Goal: Information Seeking & Learning: Learn about a topic

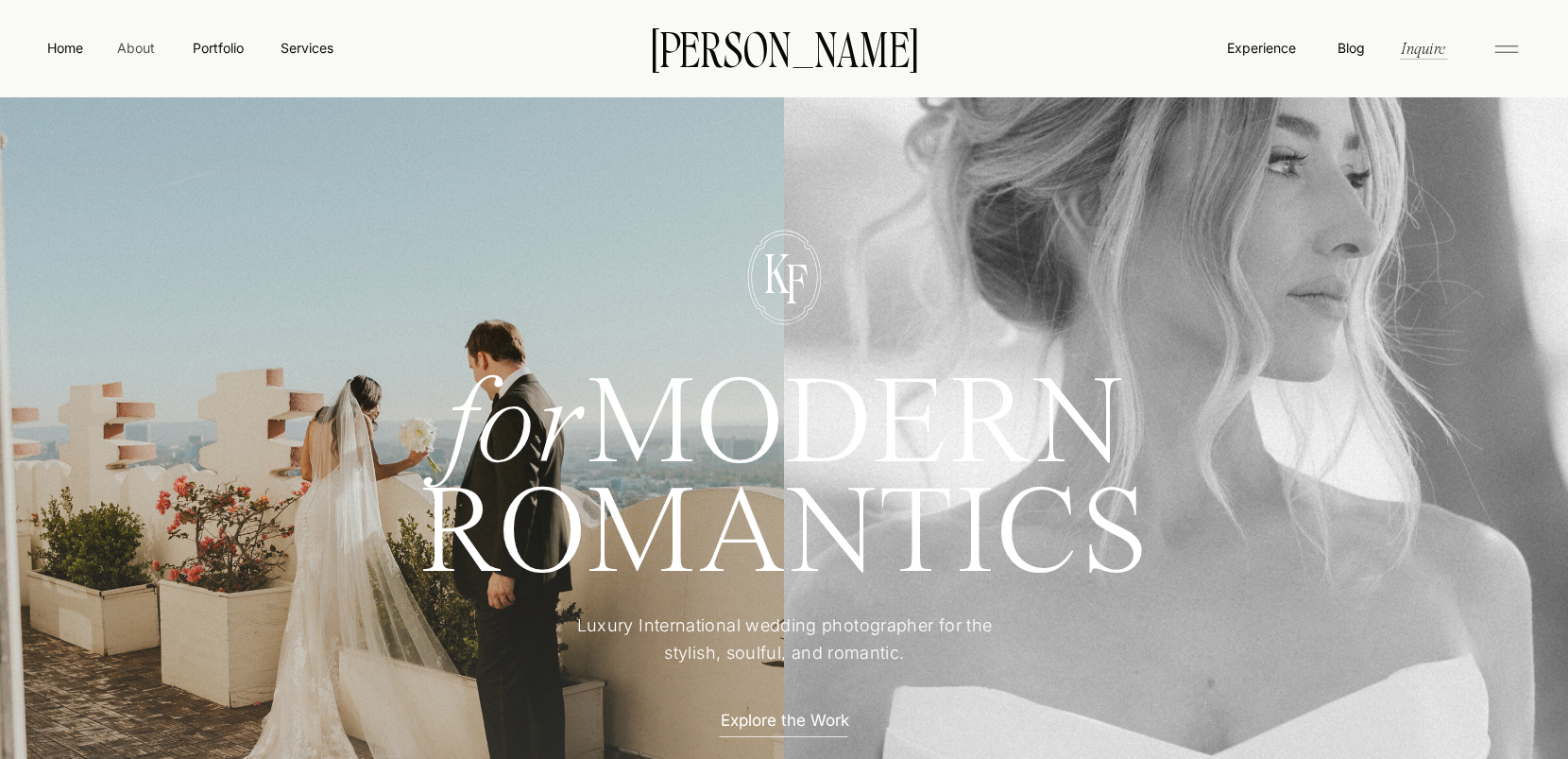
click at [137, 43] on nav "About" at bounding box center [135, 47] width 43 height 19
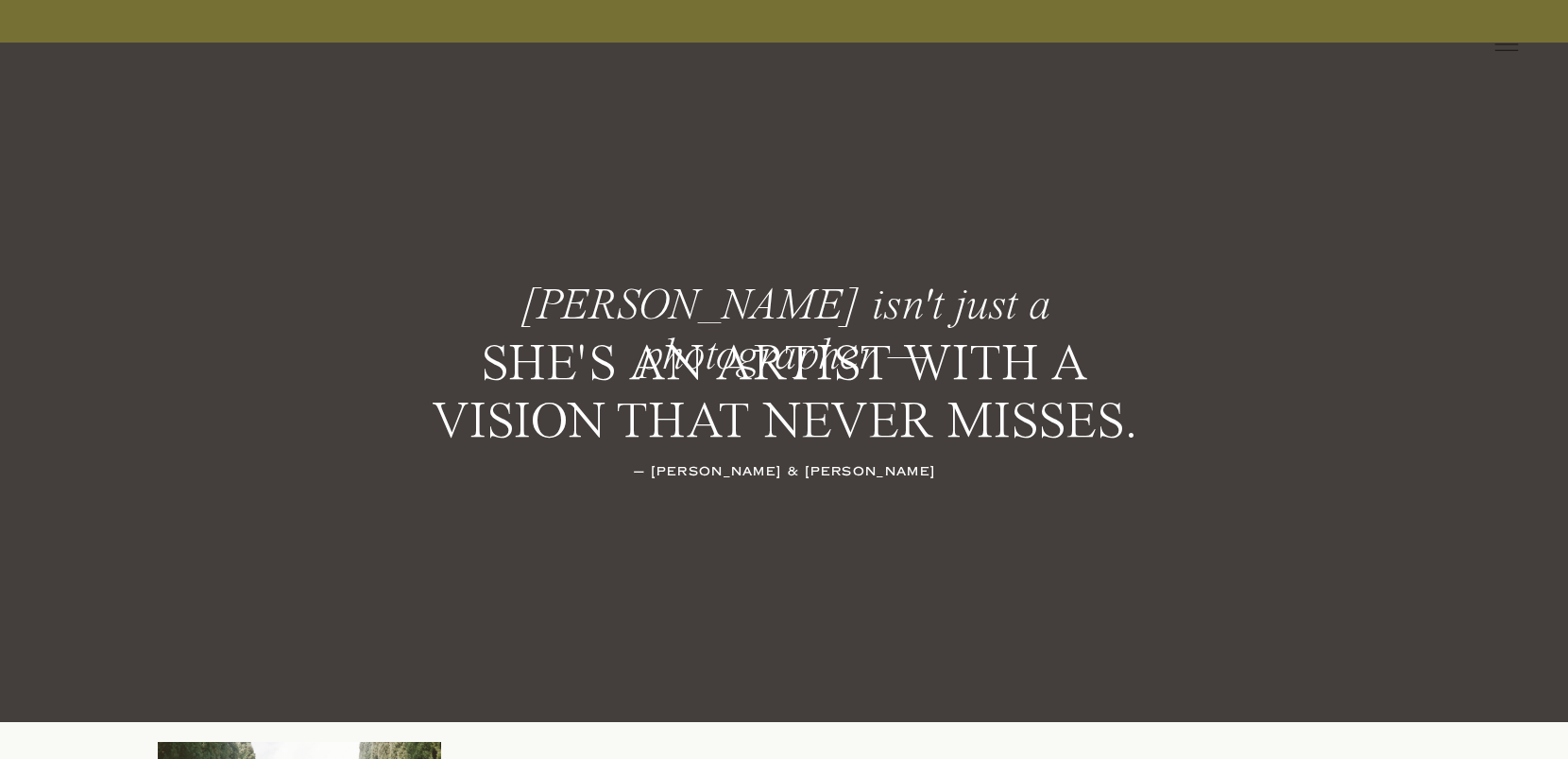
scroll to position [2627, 0]
drag, startPoint x: 492, startPoint y: 302, endPoint x: 1128, endPoint y: 457, distance: 654.6
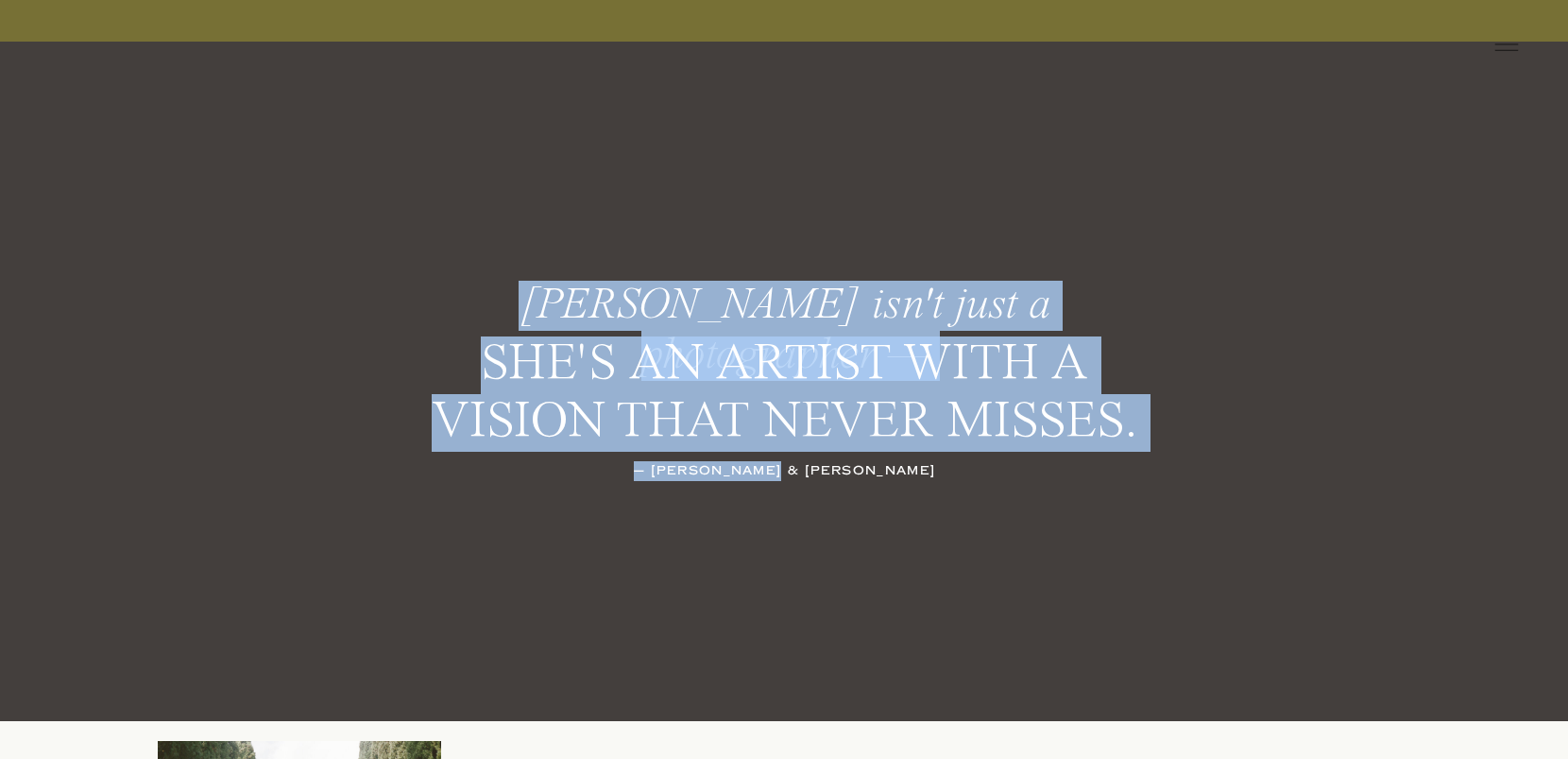
drag, startPoint x: 871, startPoint y: 474, endPoint x: 483, endPoint y: 303, distance: 424.0
click at [483, 303] on div "[PERSON_NAME] isn't just a photographer — she's an artist with a vision that ne…" at bounding box center [784, 381] width 1134 height 679
copy div "[PERSON_NAME] isn't just a photographer — she's an artist with a vision that ne…"
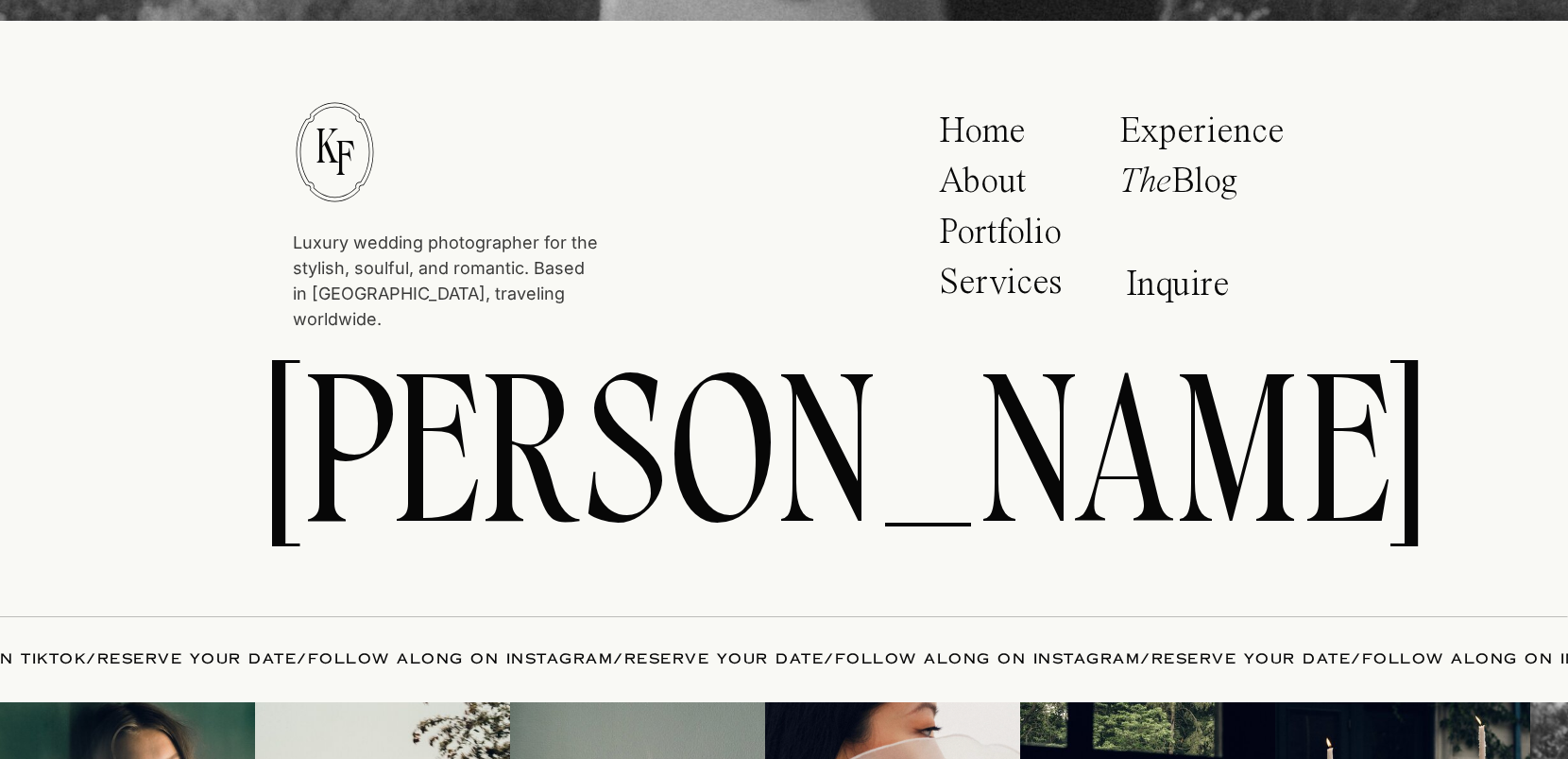
scroll to position [7207, 0]
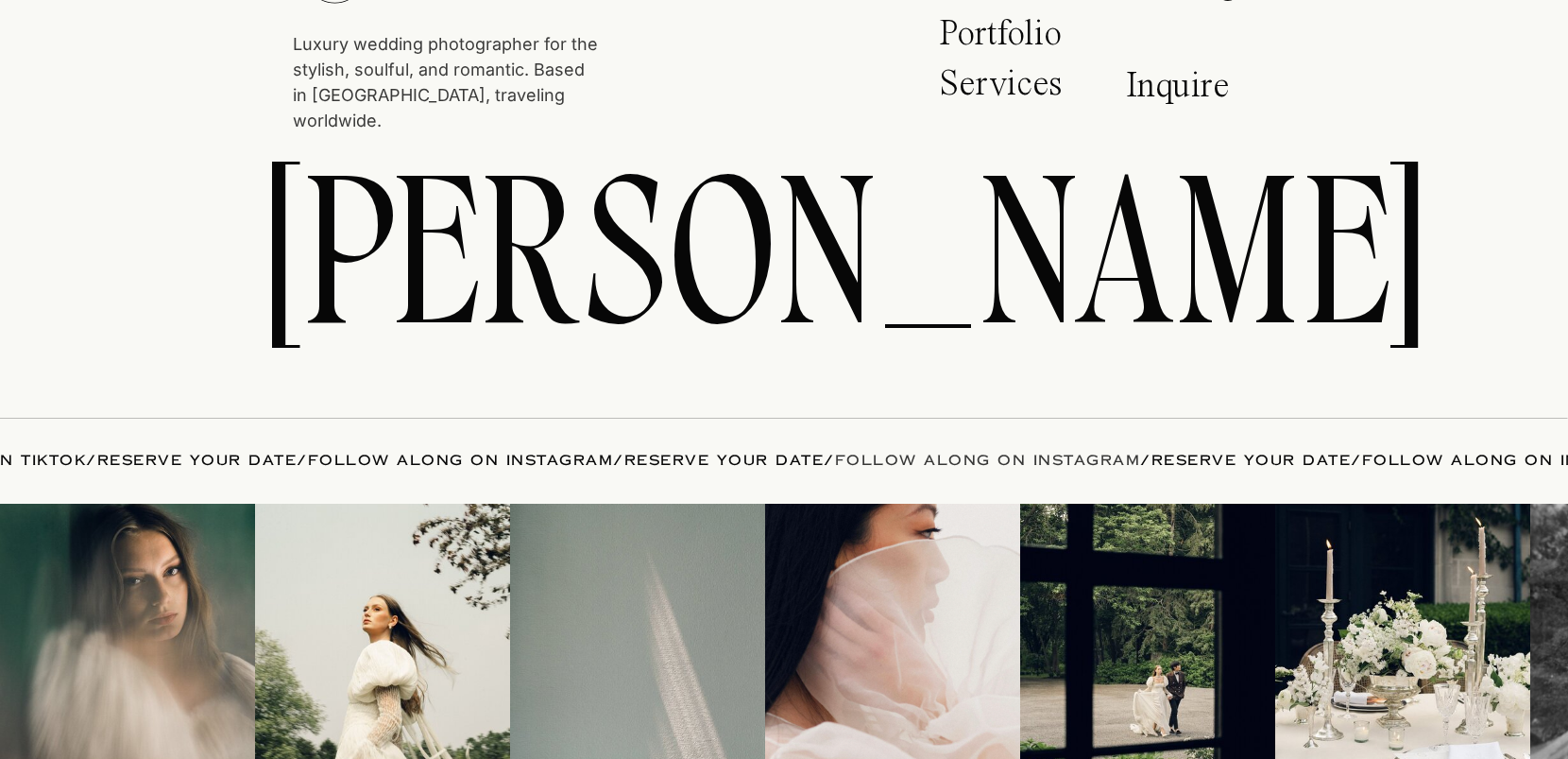
click at [835, 461] on link "FOLLOW ALONG ON INSTAGRAM" at bounding box center [988, 461] width 306 height 19
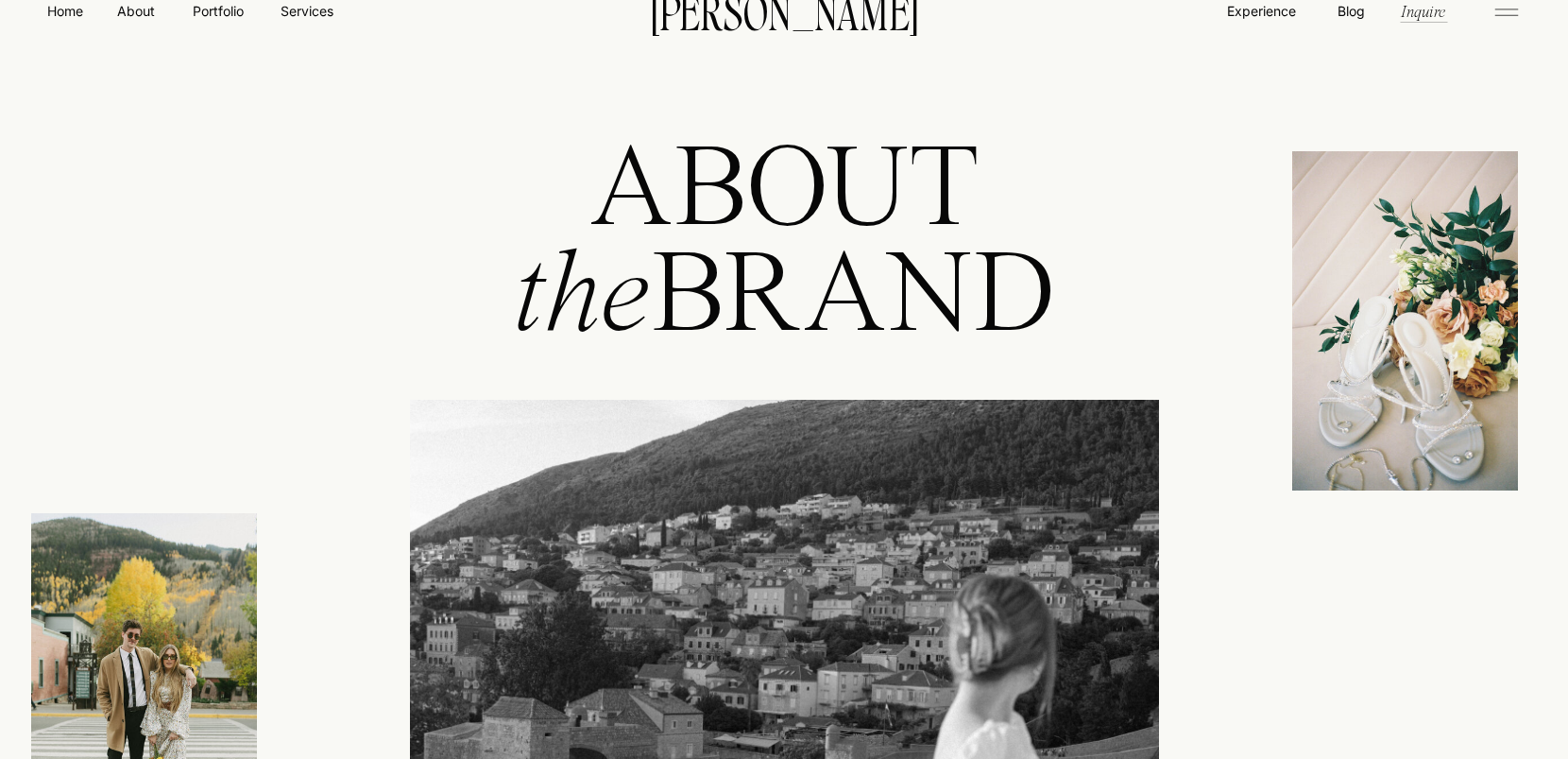
scroll to position [0, 0]
